Goal: Information Seeking & Learning: Learn about a topic

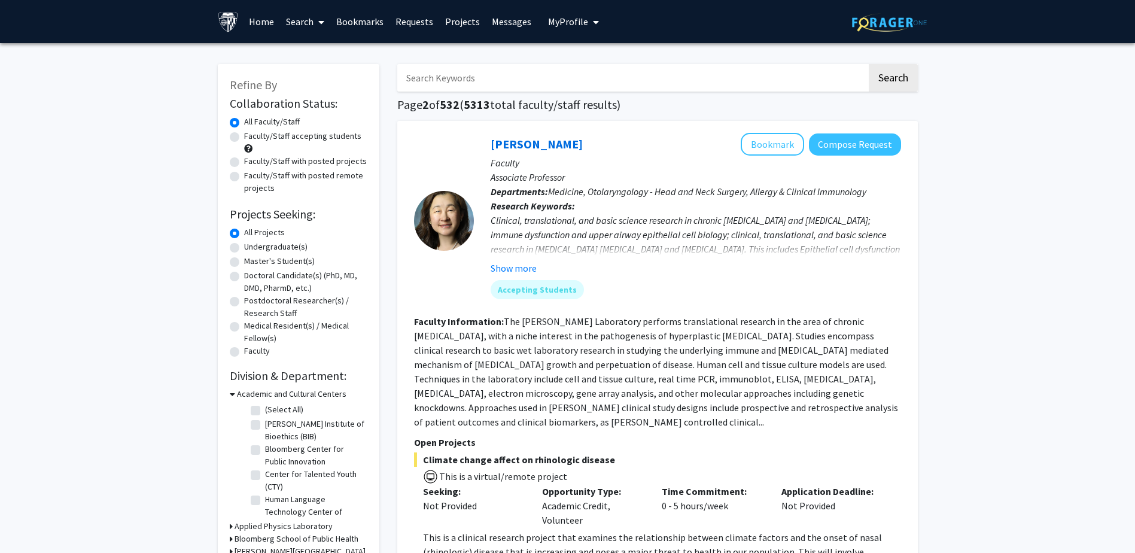
scroll to position [2034, 0]
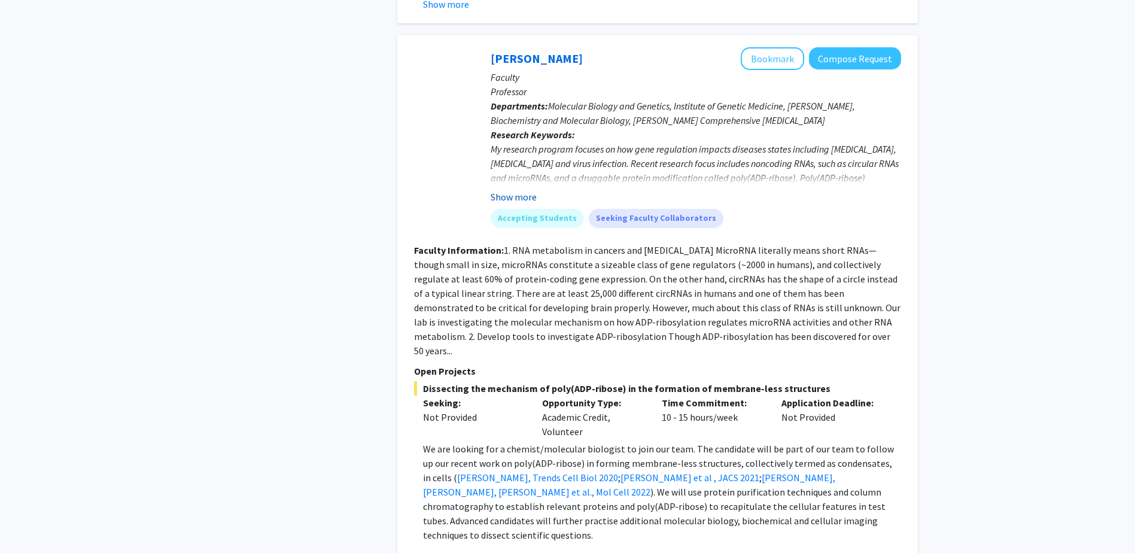
click at [525, 190] on button "Show more" at bounding box center [514, 197] width 46 height 14
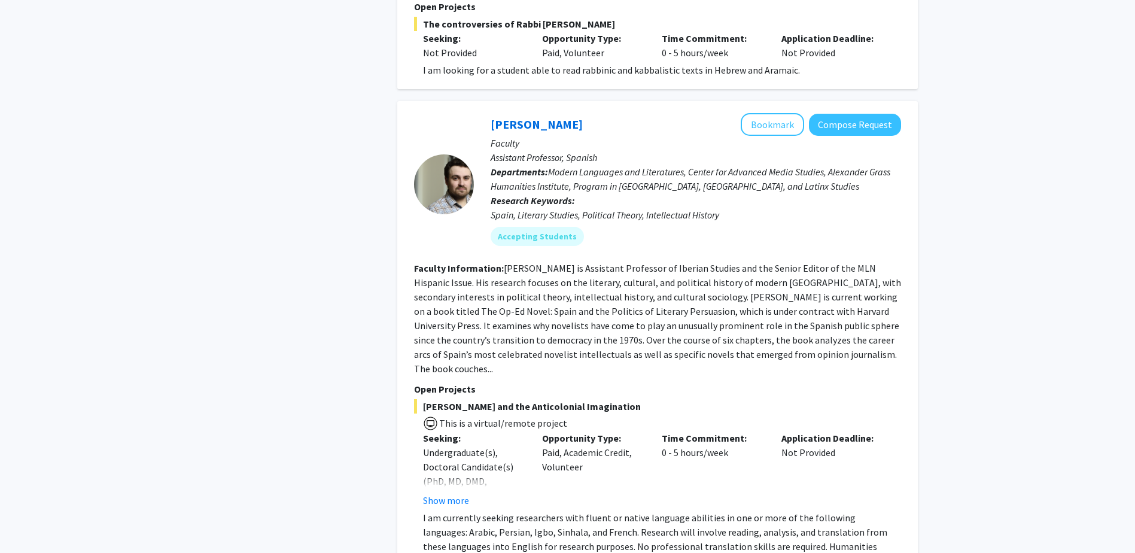
scroll to position [4496, 0]
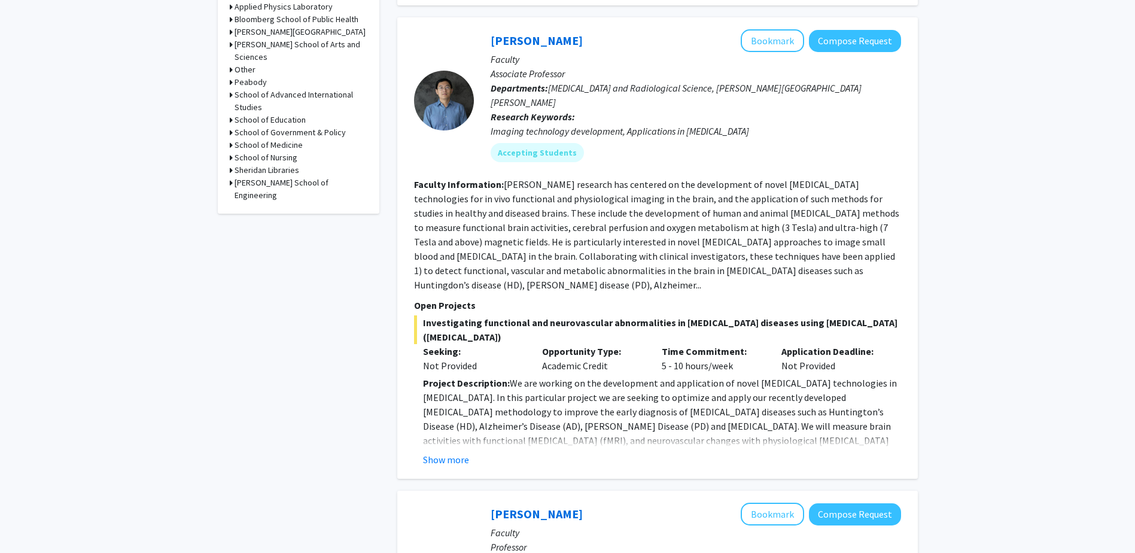
scroll to position [538, 0]
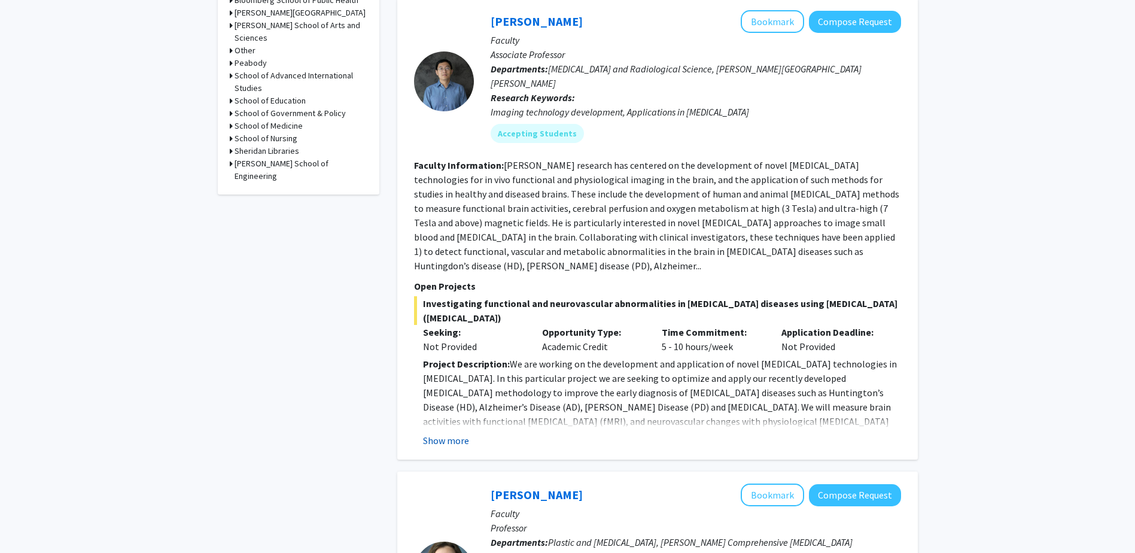
click at [440, 433] on button "Show more" at bounding box center [446, 440] width 46 height 14
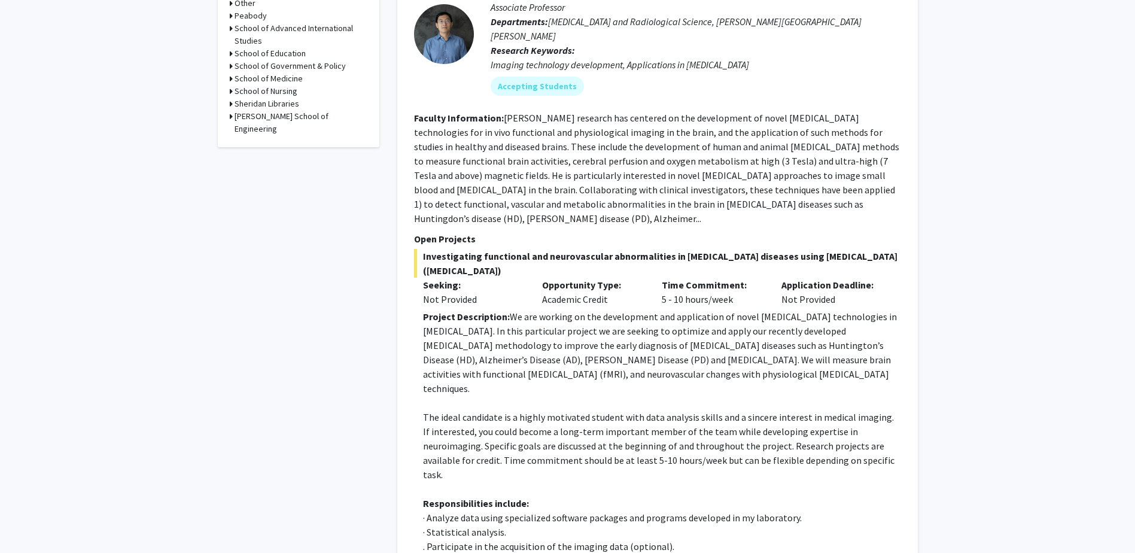
scroll to position [658, 0]
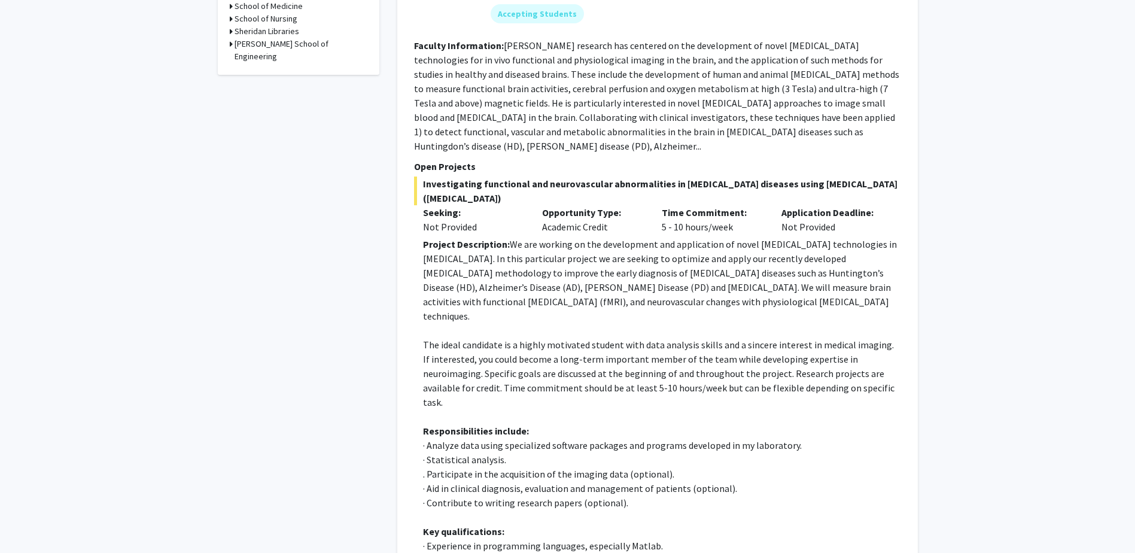
drag, startPoint x: 436, startPoint y: 414, endPoint x: 417, endPoint y: 427, distance: 22.9
drag, startPoint x: 417, startPoint y: 427, endPoint x: 327, endPoint y: 455, distance: 94.2
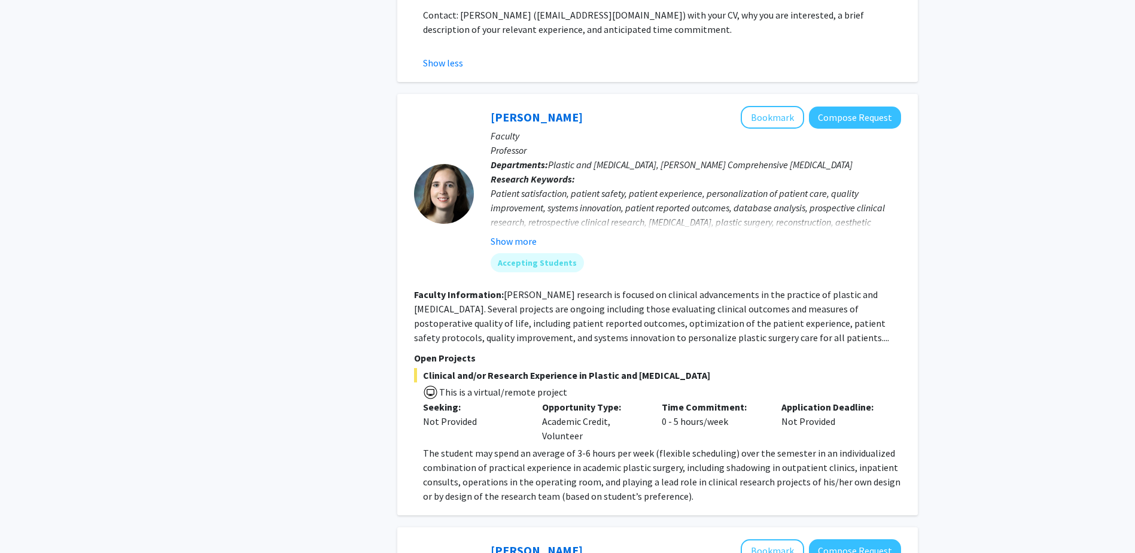
scroll to position [1256, 0]
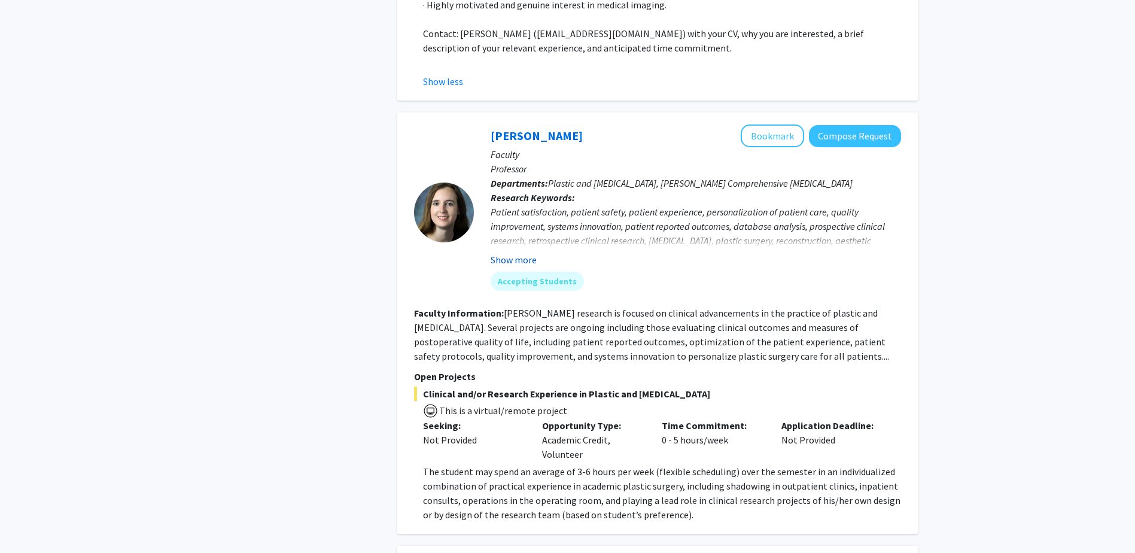
click at [513, 252] on button "Show more" at bounding box center [514, 259] width 46 height 14
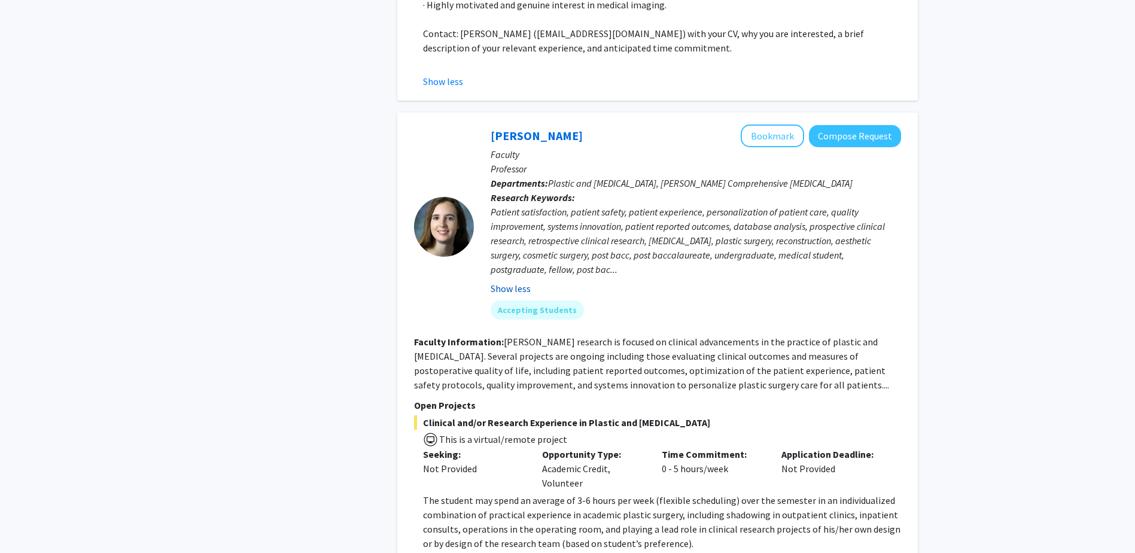
click at [511, 281] on button "Show less" at bounding box center [511, 288] width 40 height 14
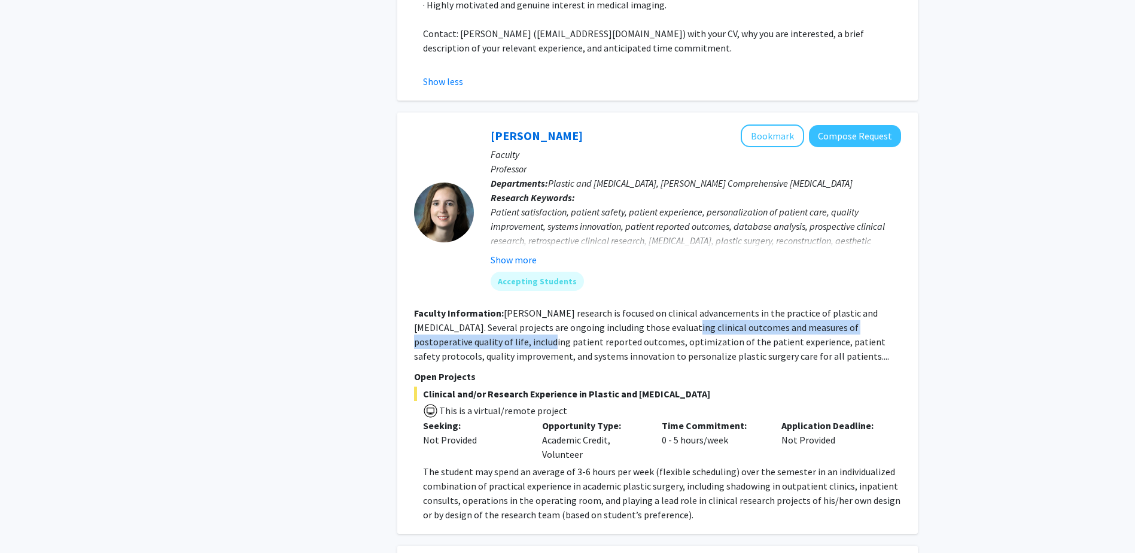
drag, startPoint x: 683, startPoint y: 269, endPoint x: 523, endPoint y: 286, distance: 160.6
click at [523, 307] on fg-read-more "[PERSON_NAME] research is focused on clinical advancements in the practice of p…" at bounding box center [651, 334] width 475 height 55
copy fg-read-more "evaluating clinical outcomes and measures of postoperative quality of life"
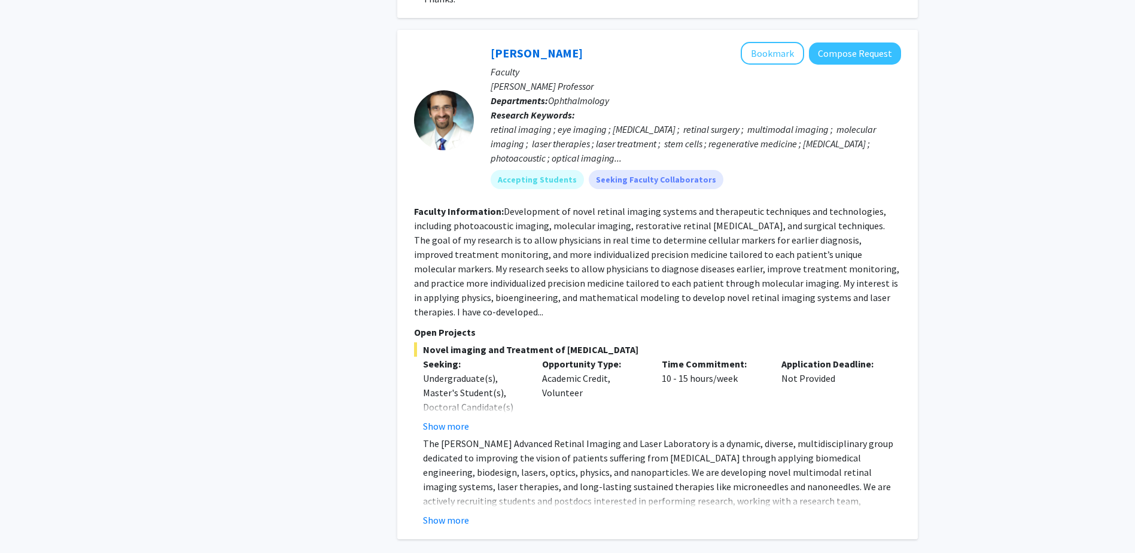
scroll to position [4483, 0]
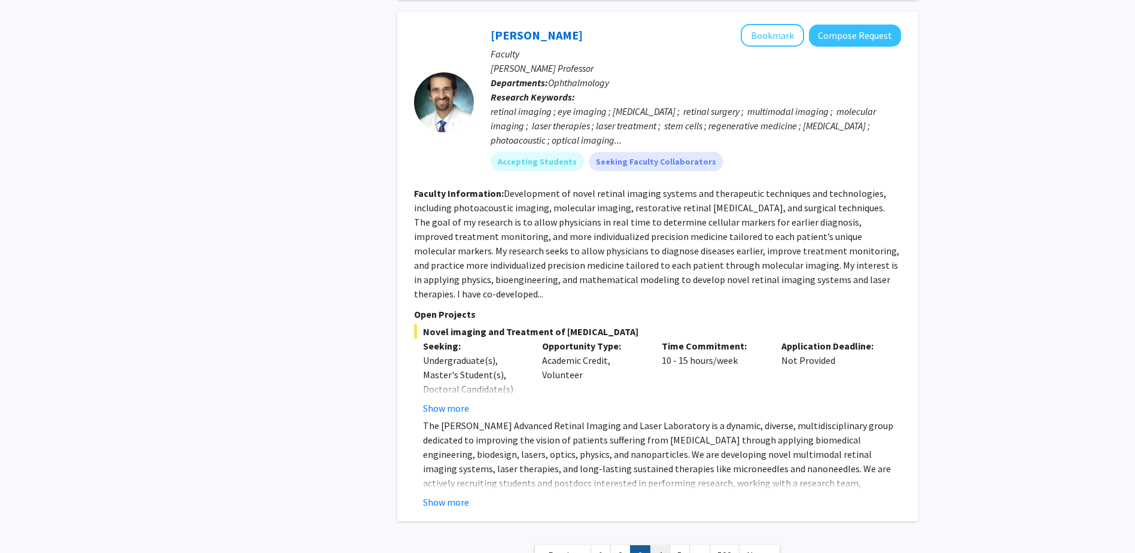
click at [658, 545] on link "4" at bounding box center [660, 555] width 20 height 21
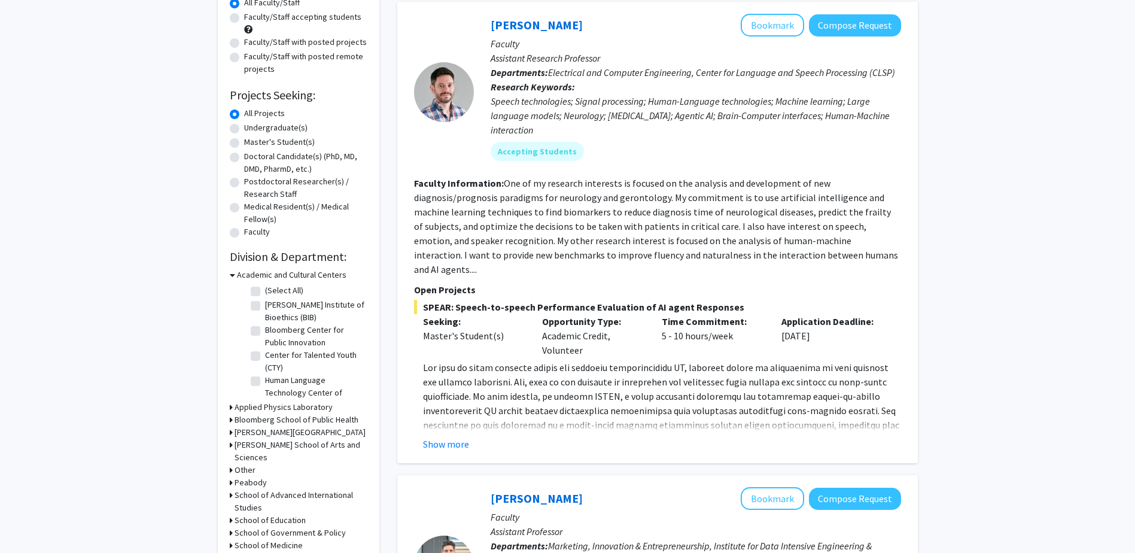
scroll to position [120, 0]
click at [447, 436] on button "Show more" at bounding box center [446, 443] width 46 height 14
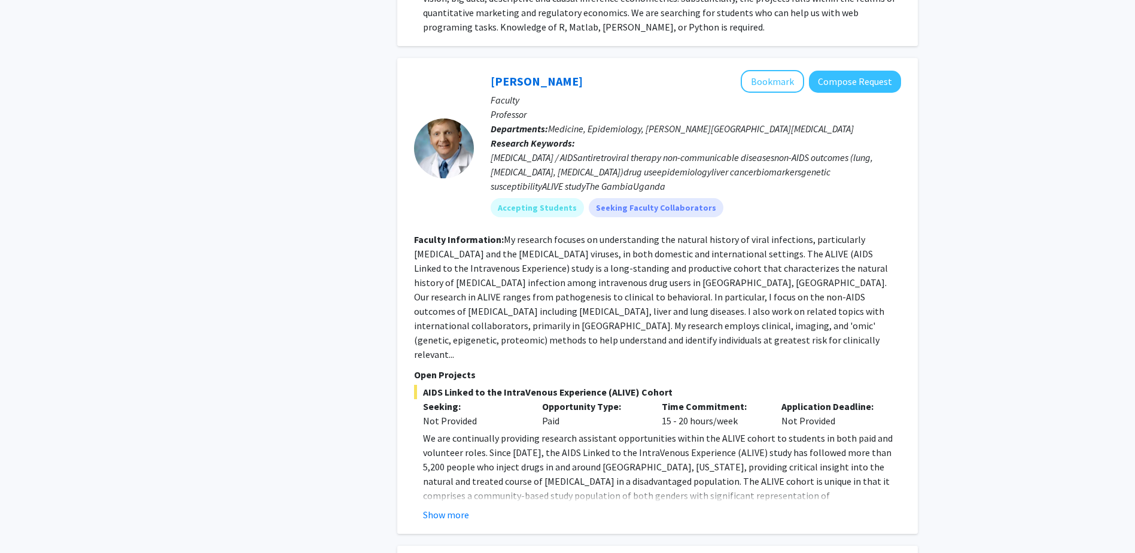
scroll to position [1092, 0]
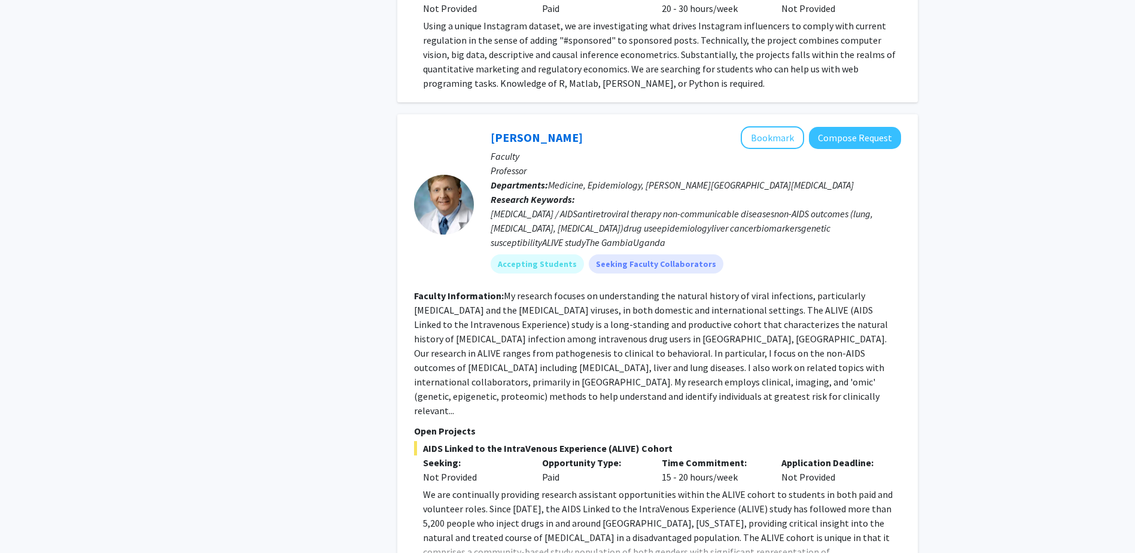
drag, startPoint x: 449, startPoint y: 483, endPoint x: 449, endPoint y: 492, distance: 8.4
click at [449, 492] on div "[PERSON_NAME] Bookmark Compose Request Faculty Professor Departments: Medicine,…" at bounding box center [657, 352] width 521 height 476
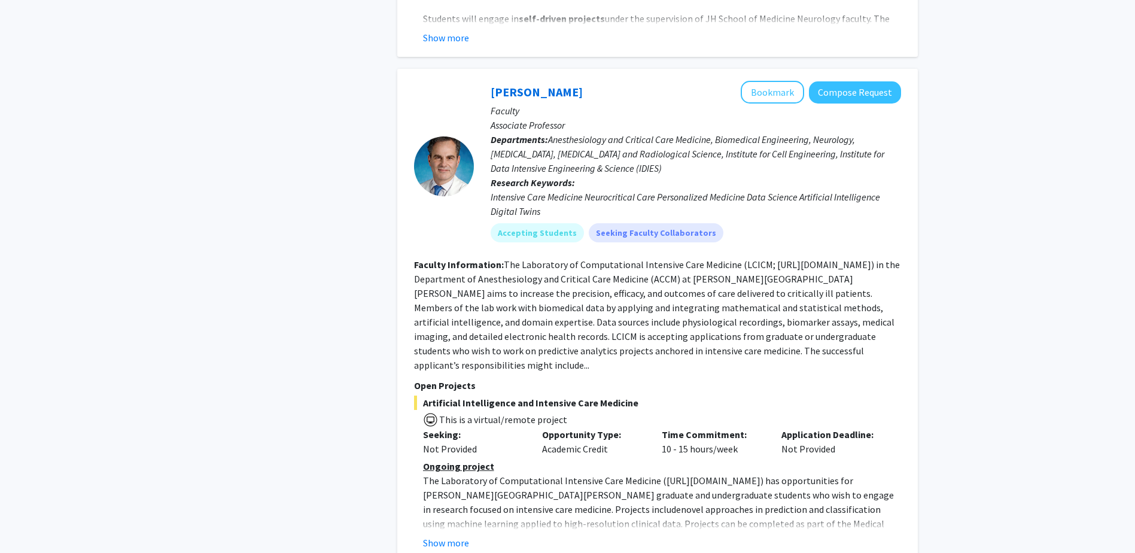
scroll to position [2647, 0]
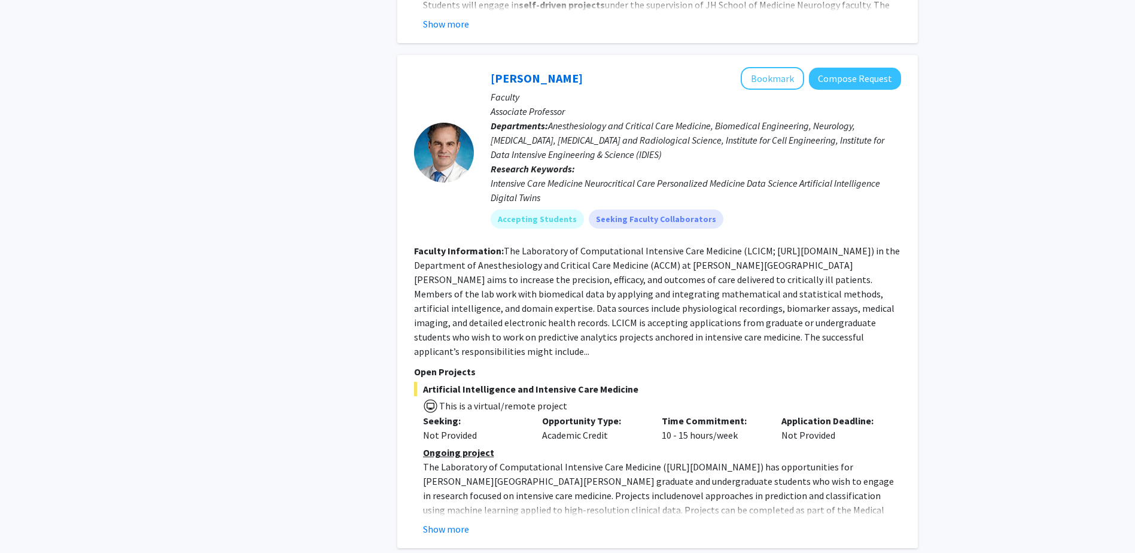
click at [455, 445] on fg-read-more "Ongoing project The Laboratory of Computational Intensive Care Medicine ( [URL]…" at bounding box center [657, 490] width 487 height 91
click at [448, 522] on button "Show more" at bounding box center [446, 529] width 46 height 14
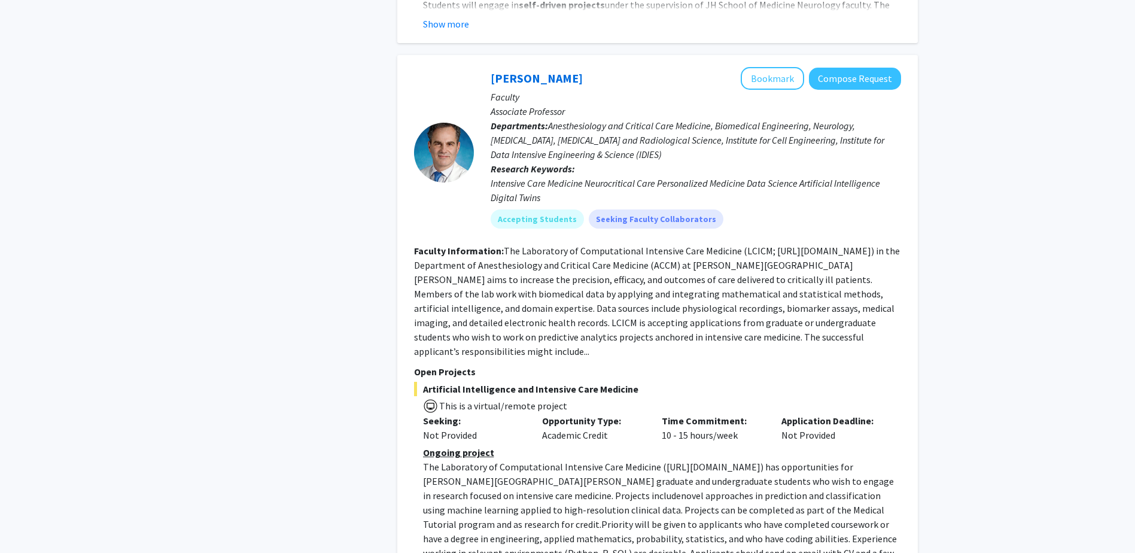
click at [442, 245] on fg-read-more "The Laboratory of Computational Intensive Care Medicine (LCICM; [URL][DOMAIN_NA…" at bounding box center [657, 301] width 486 height 112
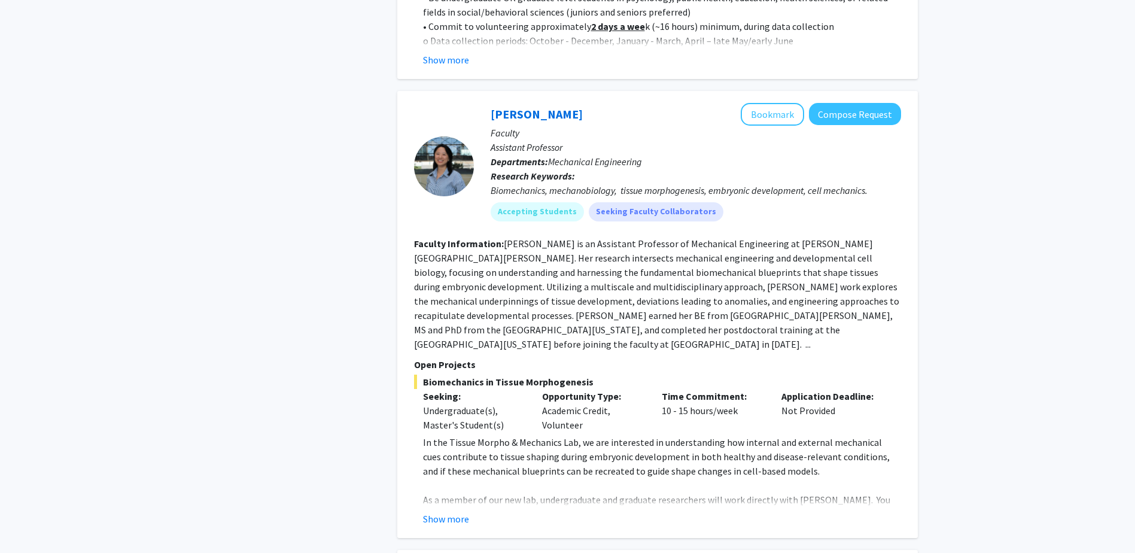
scroll to position [4083, 0]
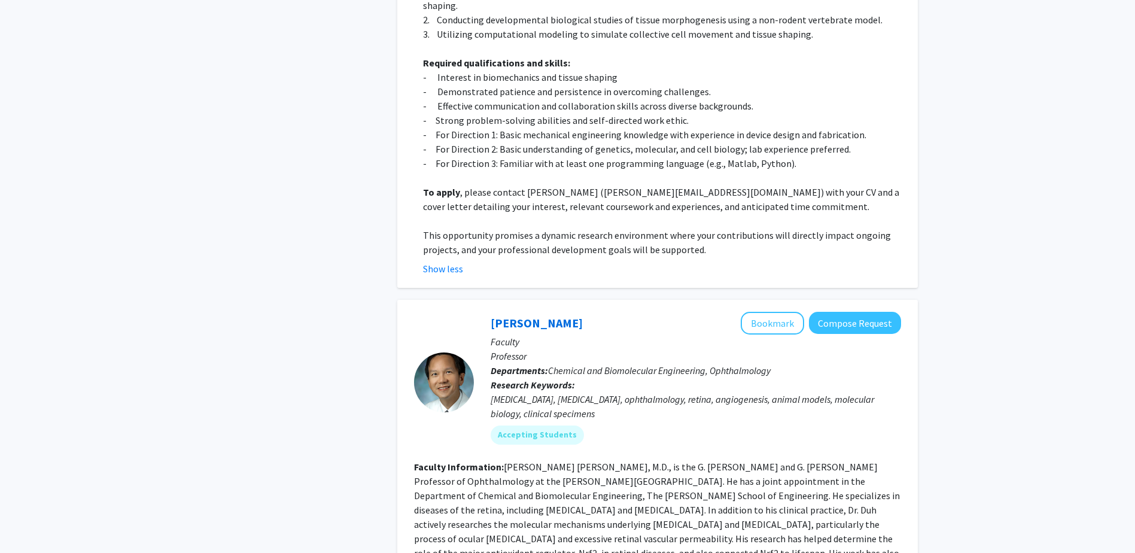
scroll to position [4916, 0]
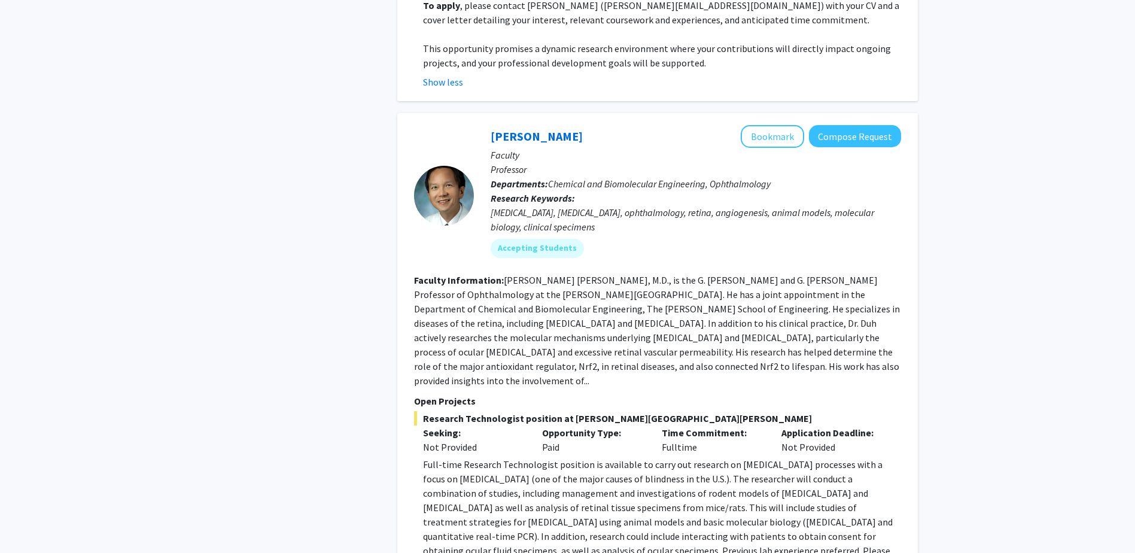
scroll to position [4973, 0]
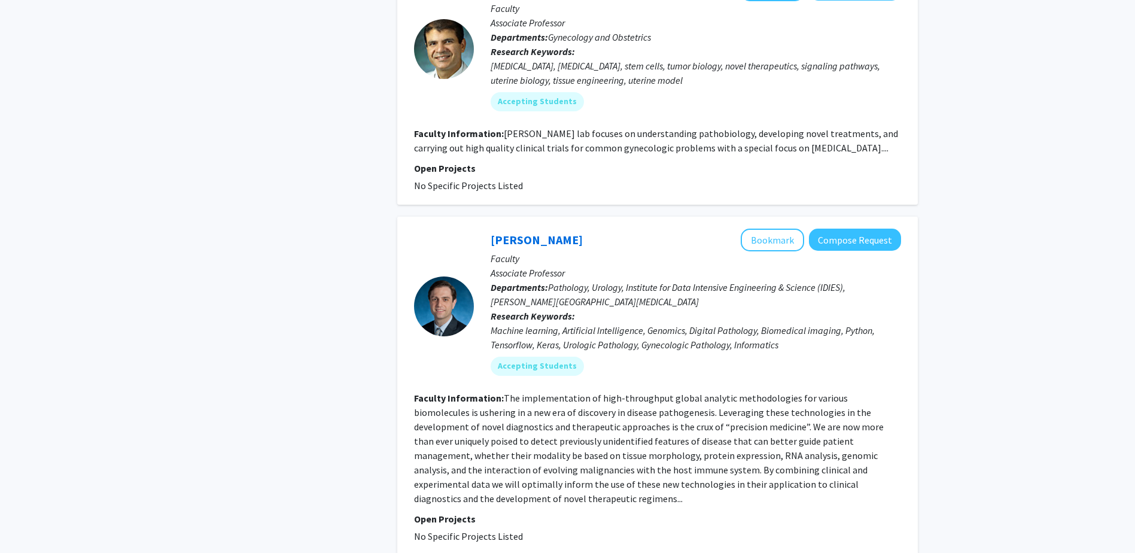
scroll to position [2863, 0]
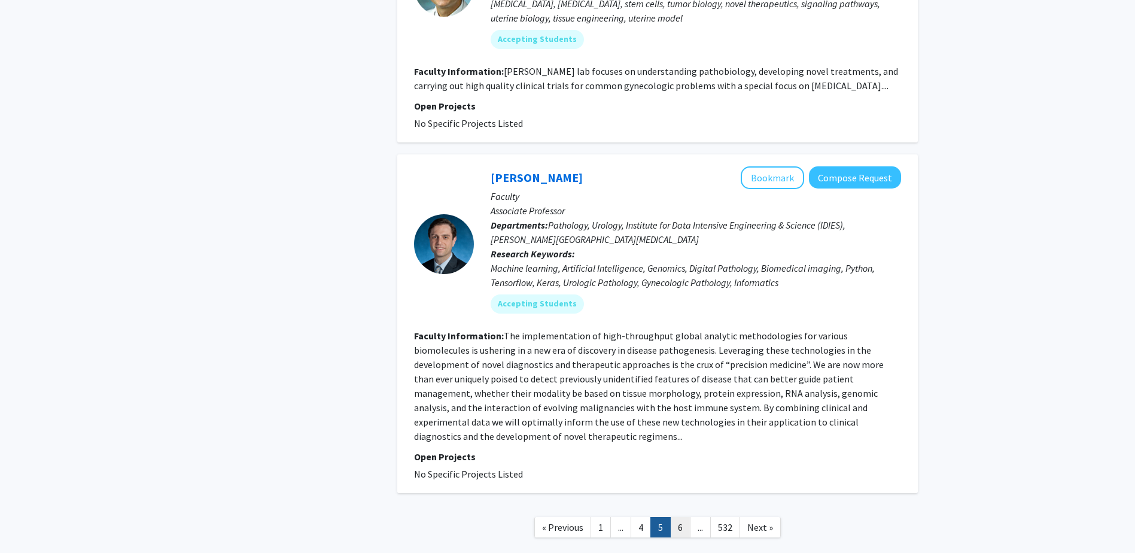
click at [687, 517] on link "6" at bounding box center [680, 527] width 20 height 21
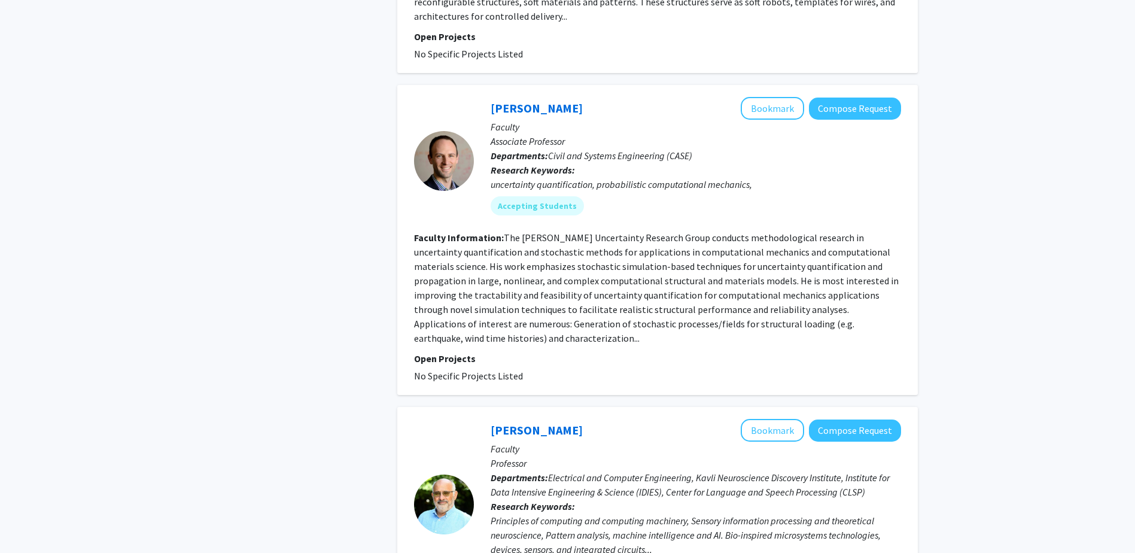
scroll to position [2273, 0]
